Goal: Task Accomplishment & Management: Manage account settings

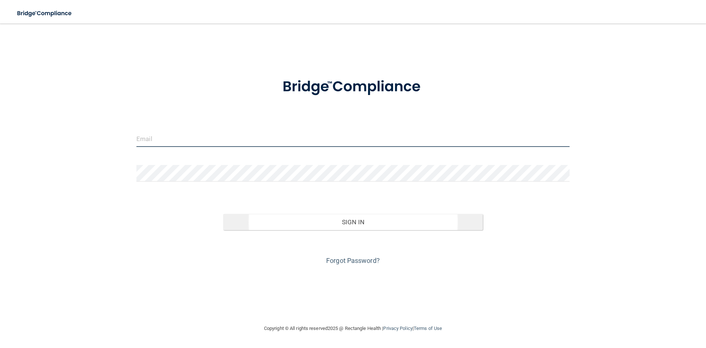
type input "[EMAIL_ADDRESS][DOMAIN_NAME]"
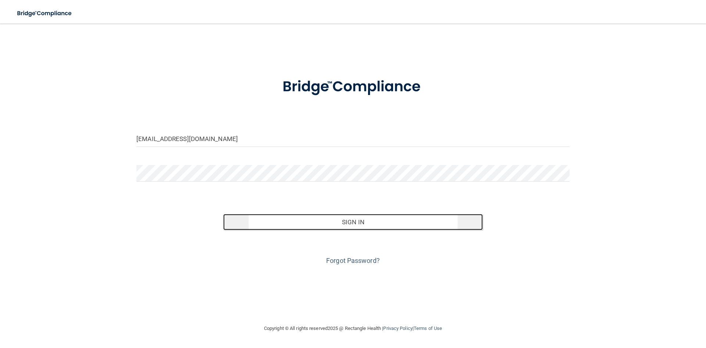
click at [318, 219] on button "Sign In" at bounding box center [353, 222] width 260 height 16
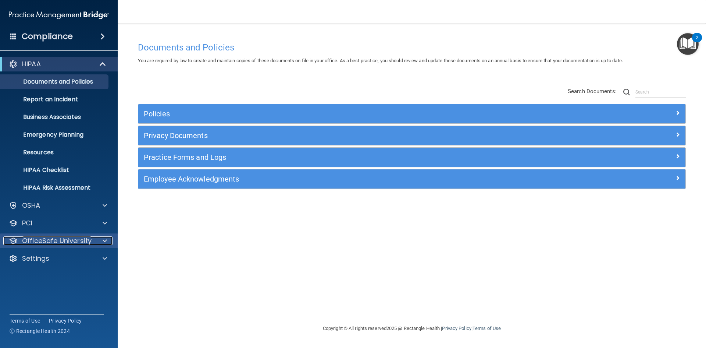
click at [59, 241] on p "OfficeSafe University" at bounding box center [57, 240] width 70 height 9
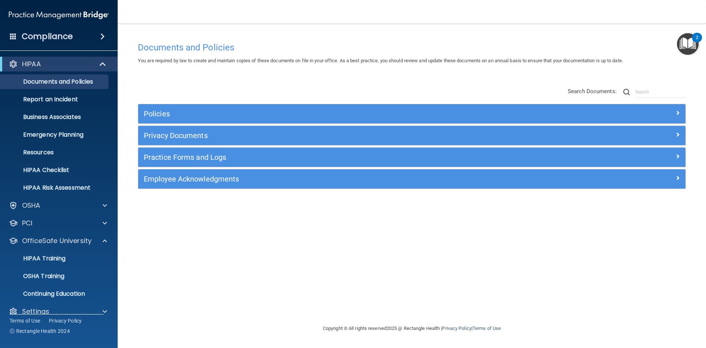
click at [102, 33] on span at bounding box center [102, 36] width 4 height 9
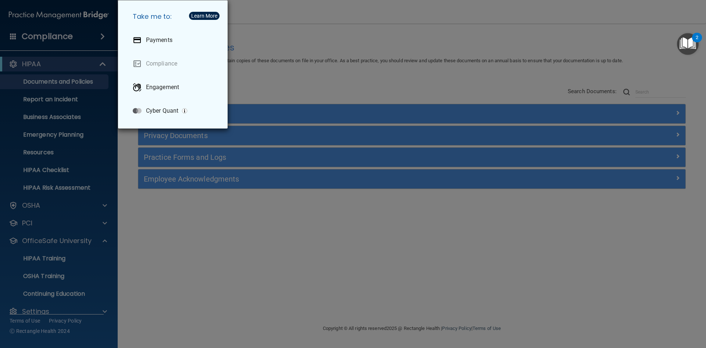
click at [359, 28] on div "Take me to: Payments Compliance Engagement Cyber Quant" at bounding box center [353, 174] width 706 height 348
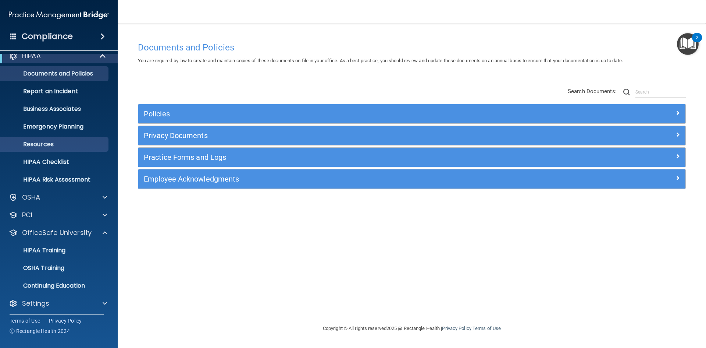
scroll to position [11, 0]
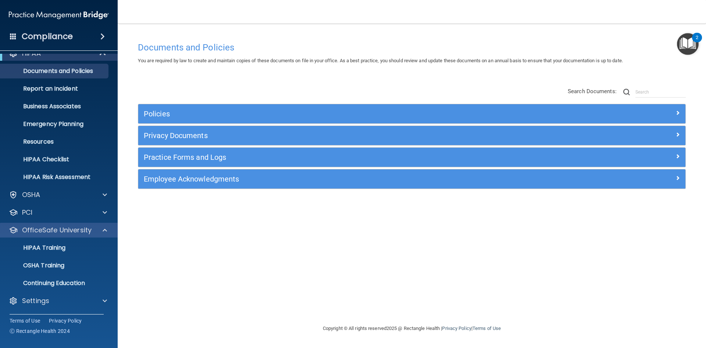
click at [62, 234] on div "OfficeSafe University" at bounding box center [59, 230] width 118 height 15
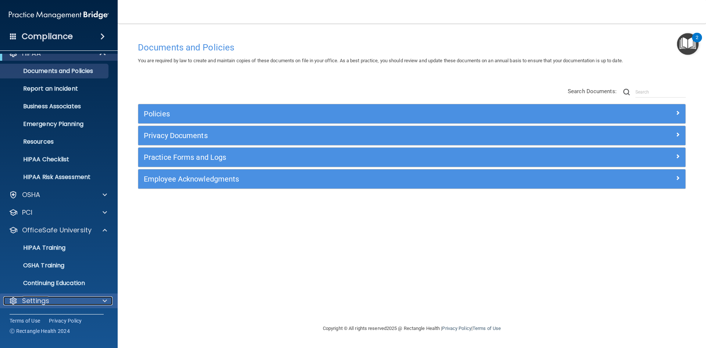
click at [72, 297] on div "Settings" at bounding box center [48, 300] width 91 height 9
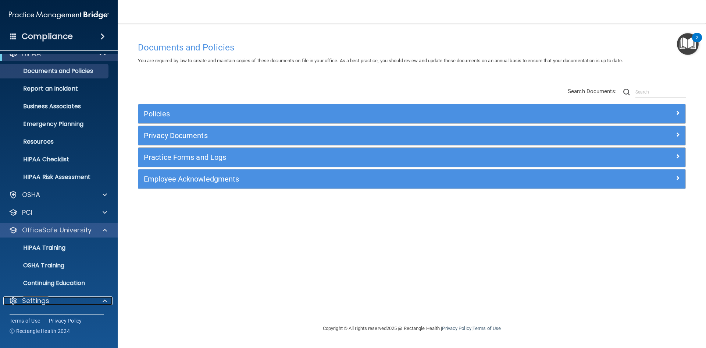
scroll to position [81, 0]
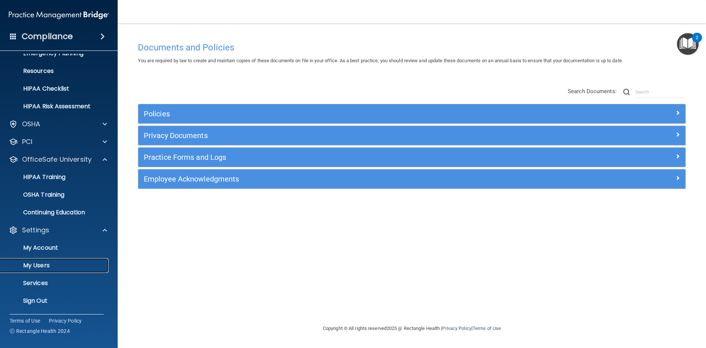
click at [46, 264] on p "My Users" at bounding box center [55, 265] width 100 height 7
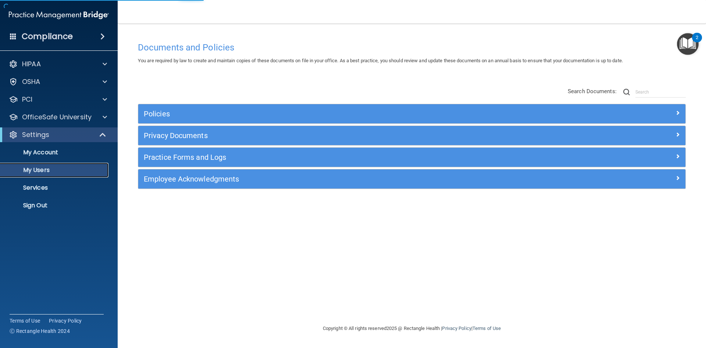
select select "20"
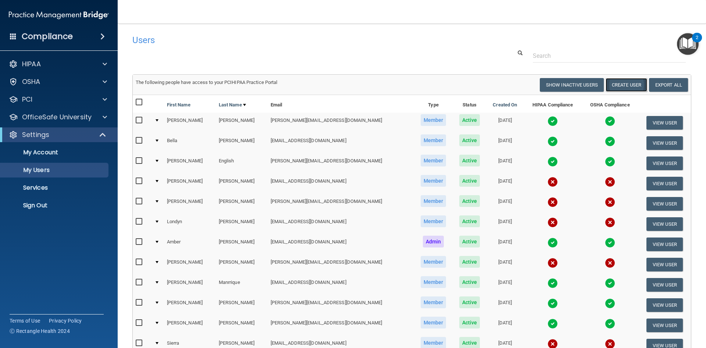
click at [618, 86] on button "Create User" at bounding box center [627, 85] width 42 height 14
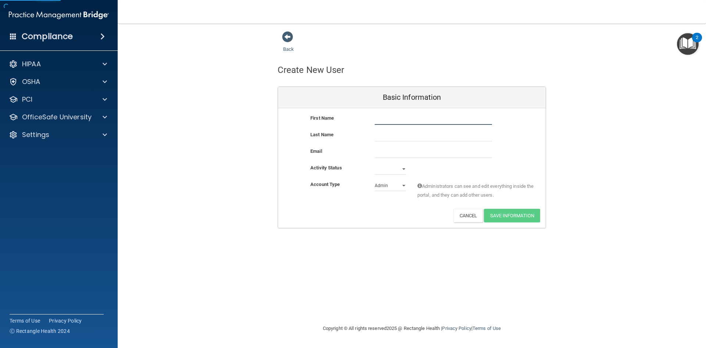
click at [407, 123] on input "text" at bounding box center [433, 119] width 117 height 11
type input "[PERSON_NAME]"
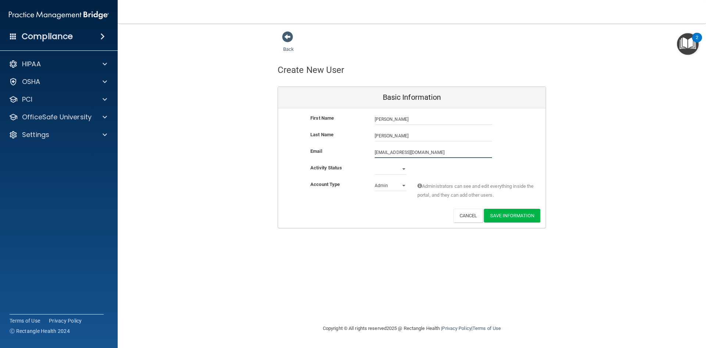
type input "[EMAIL_ADDRESS][DOMAIN_NAME]"
click at [395, 171] on select "Active Inactive" at bounding box center [391, 168] width 32 height 11
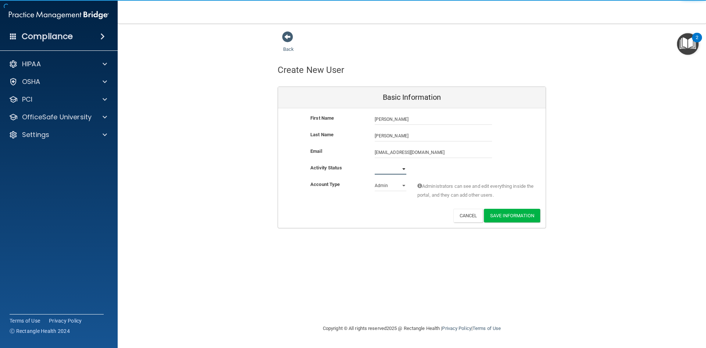
select select "active"
click at [375, 163] on select "Active Inactive" at bounding box center [391, 168] width 32 height 11
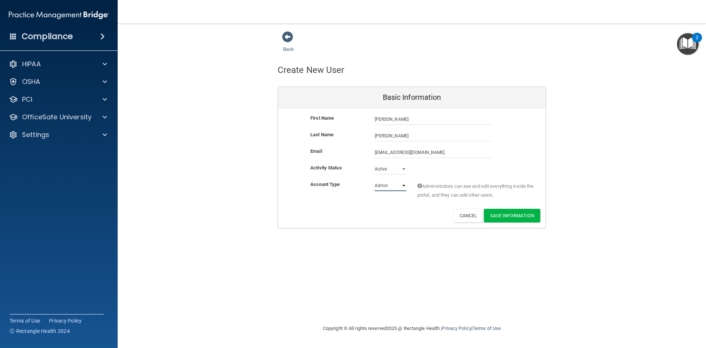
click at [388, 183] on select "Admin Member" at bounding box center [391, 185] width 32 height 11
select select "practice_member"
click at [375, 180] on select "Admin Member" at bounding box center [391, 185] width 32 height 11
click at [518, 213] on button "Save Information" at bounding box center [512, 216] width 56 height 14
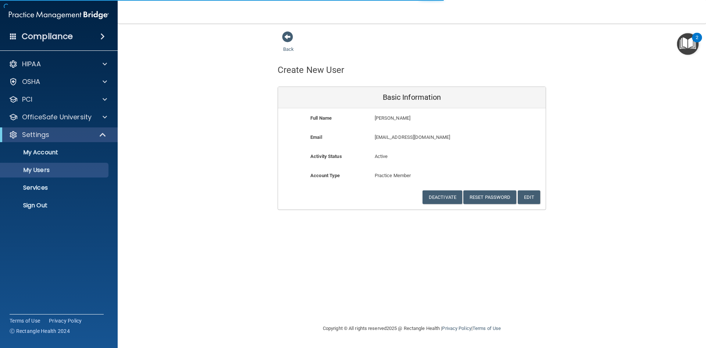
select select "20"
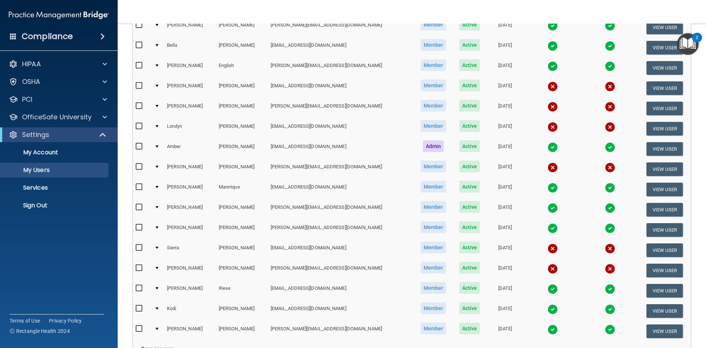
scroll to position [147, 0]
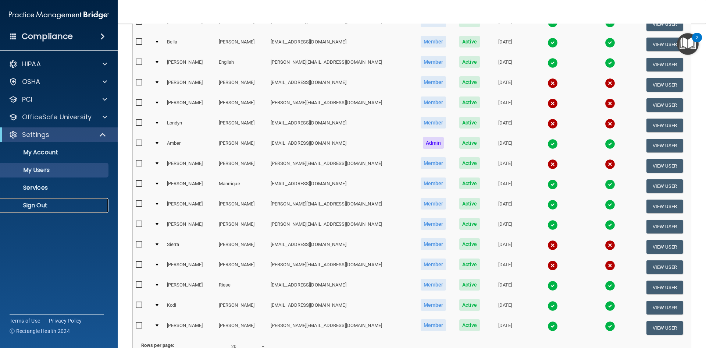
click at [44, 207] on p "Sign Out" at bounding box center [55, 205] width 100 height 7
